Goal: Communication & Community: Share content

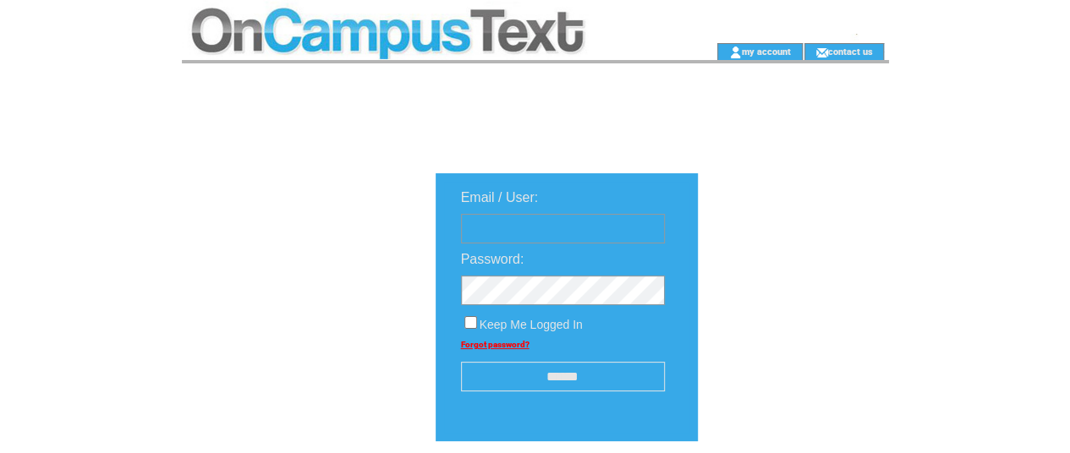
click at [524, 226] on input "text" at bounding box center [563, 229] width 204 height 30
type input "**********"
click at [511, 375] on input "******" at bounding box center [563, 377] width 204 height 30
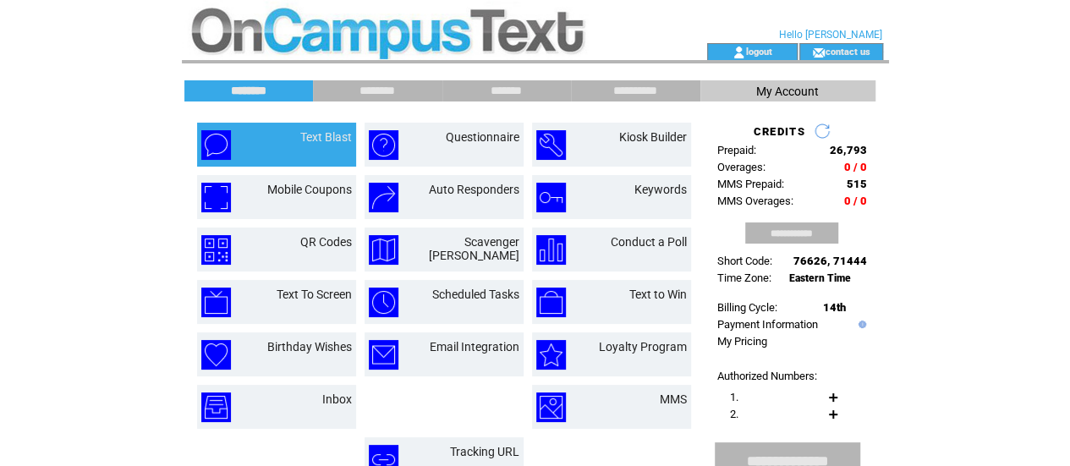
click at [266, 160] on td "Text Blast" at bounding box center [276, 145] width 159 height 44
click at [322, 134] on link "Text Blast" at bounding box center [326, 137] width 52 height 14
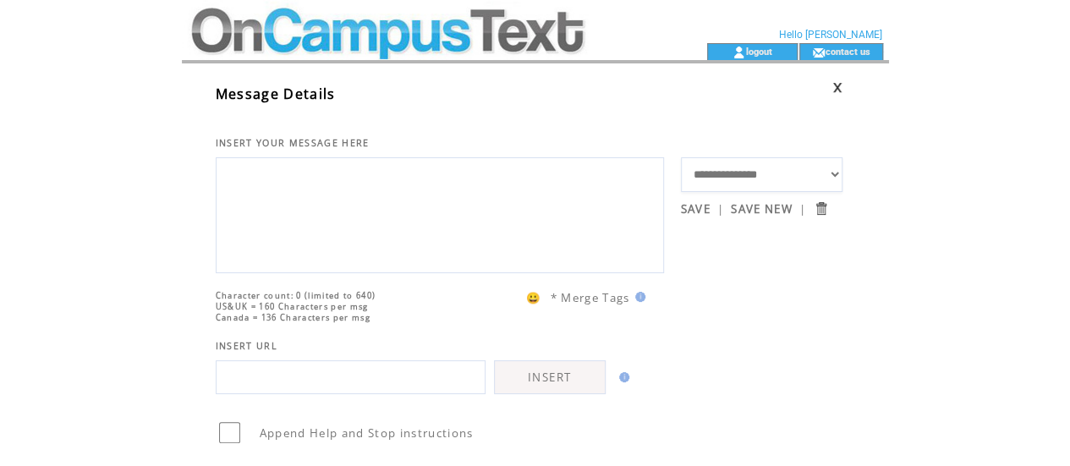
click at [287, 186] on textarea at bounding box center [440, 212] width 430 height 101
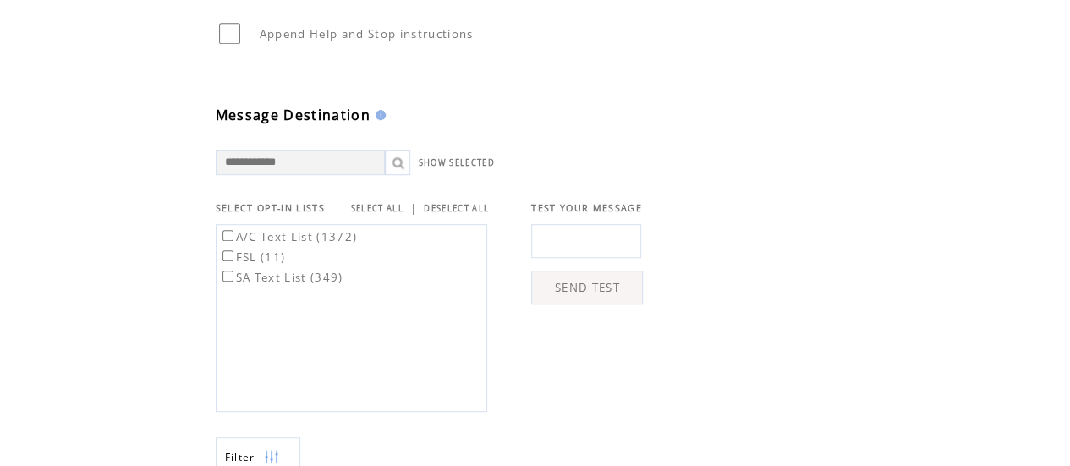
scroll to position [402, 0]
type textarea "**********"
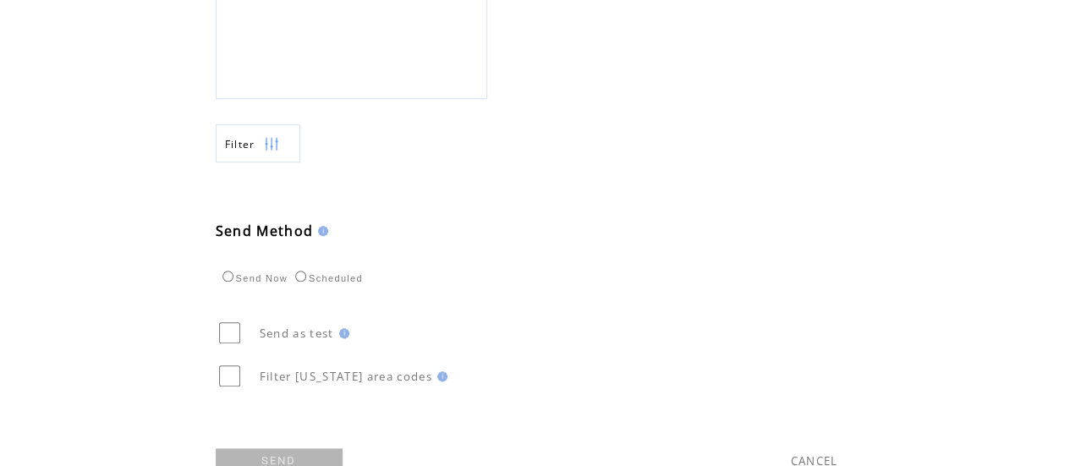
scroll to position [764, 0]
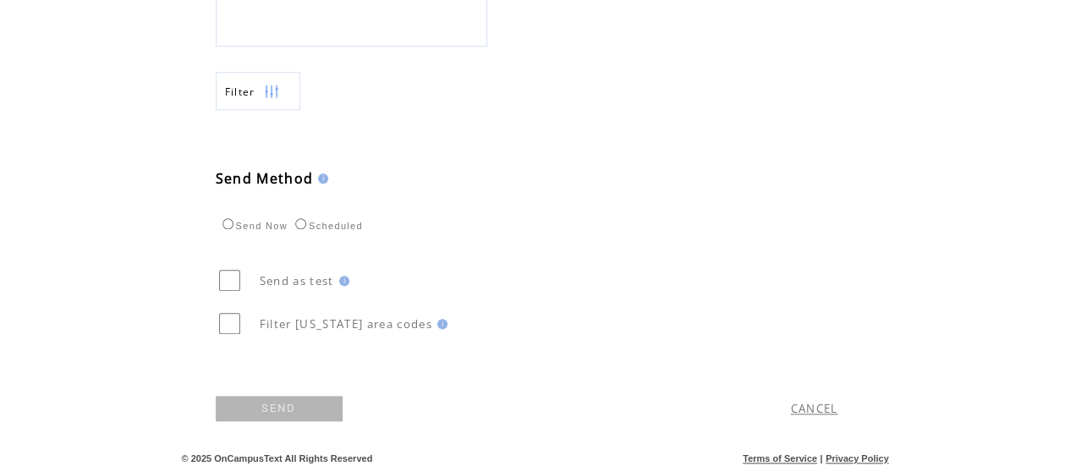
click at [265, 421] on link "SEND" at bounding box center [279, 408] width 127 height 25
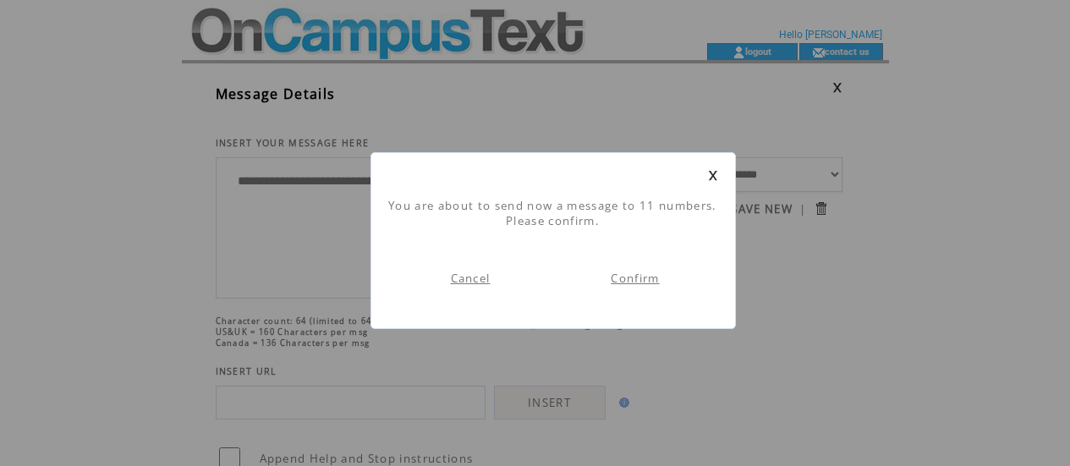
scroll to position [1, 0]
click at [644, 276] on link "Confirm" at bounding box center [634, 278] width 48 height 15
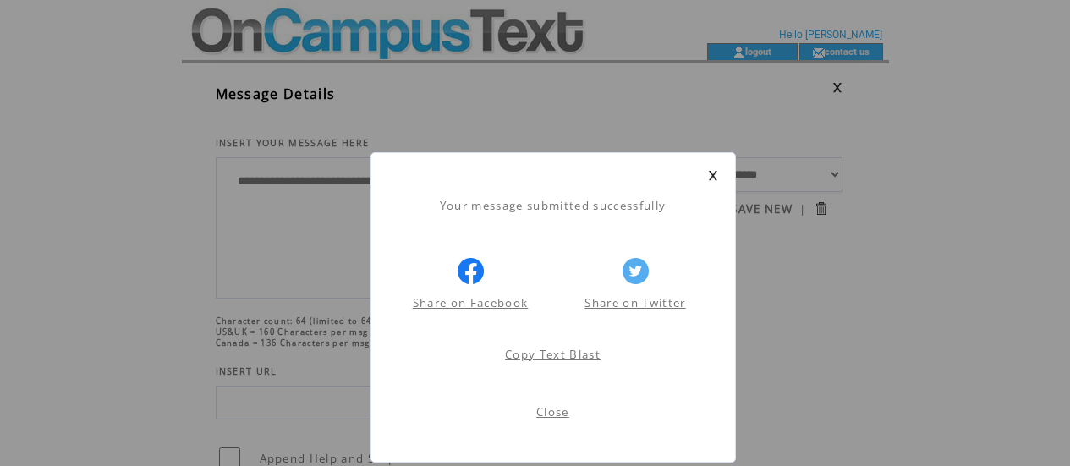
scroll to position [1, 0]
click at [718, 168] on div "Your message submitted successfully Share on Facebook Share on Twitter Share on…" at bounding box center [552, 307] width 365 height 310
click at [710, 172] on link at bounding box center [713, 175] width 10 height 11
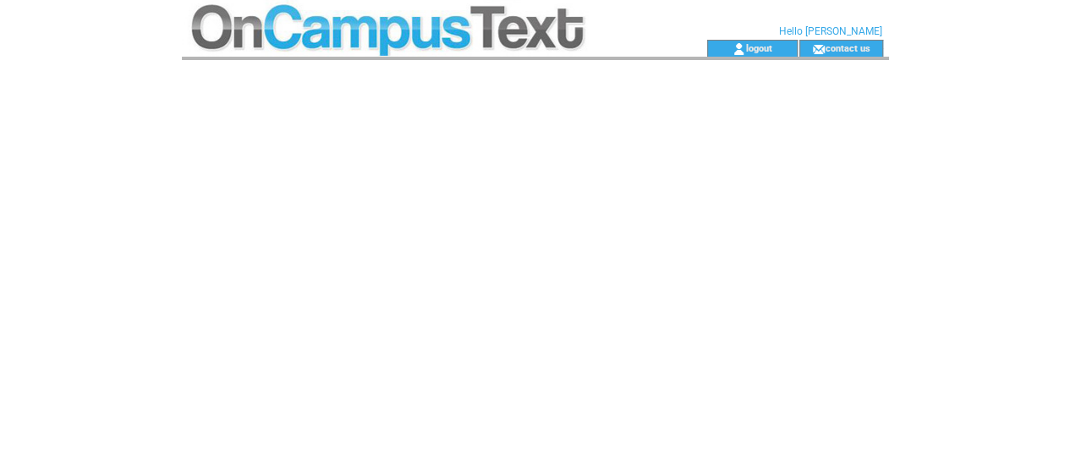
scroll to position [46, 0]
